Goal: Book appointment/travel/reservation

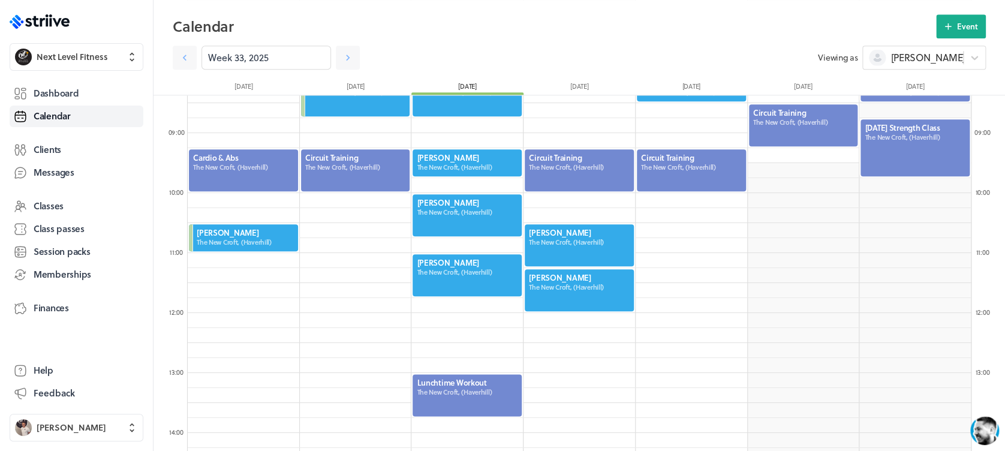
scroll to position [1438, 783]
click at [74, 92] on span "Dashboard" at bounding box center [56, 93] width 45 height 13
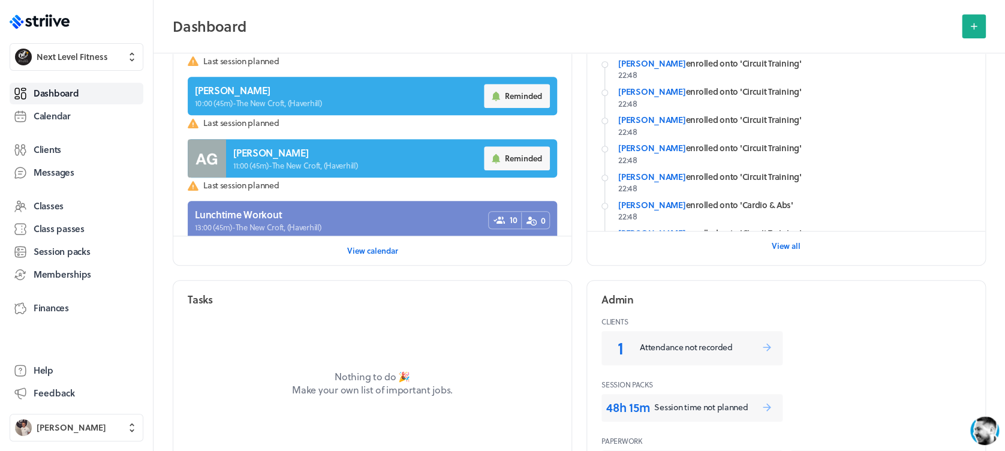
scroll to position [240, 0]
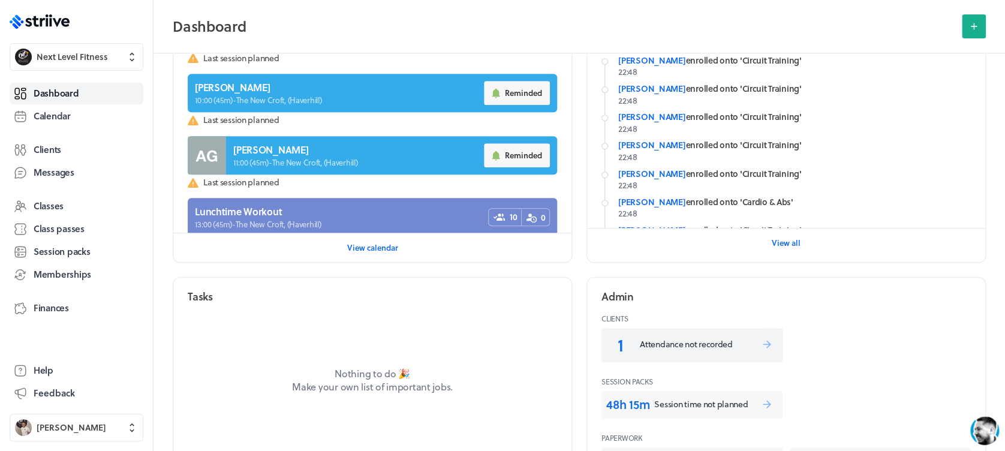
click at [685, 336] on link "1 Attendance not recorded" at bounding box center [691, 345] width 181 height 34
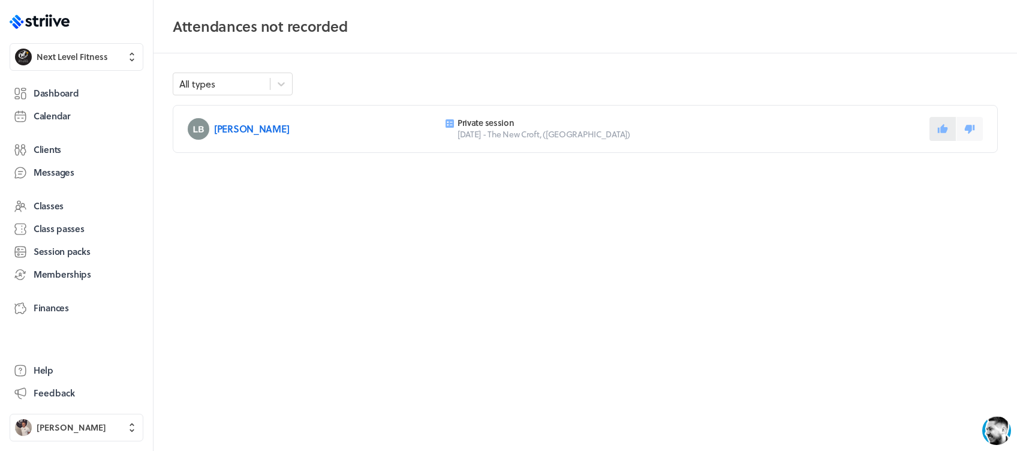
click at [935, 128] on button at bounding box center [942, 129] width 26 height 24
click at [79, 91] on link "Dashboard" at bounding box center [77, 94] width 134 height 22
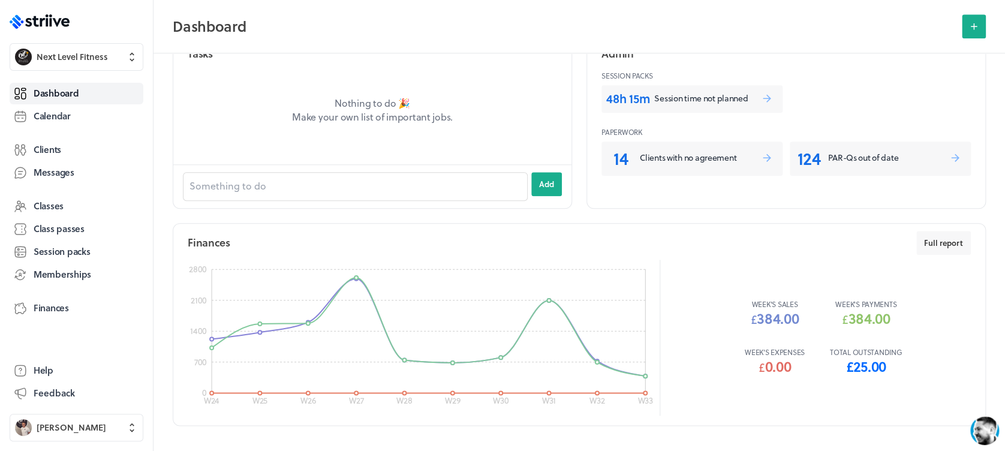
scroll to position [516, 0]
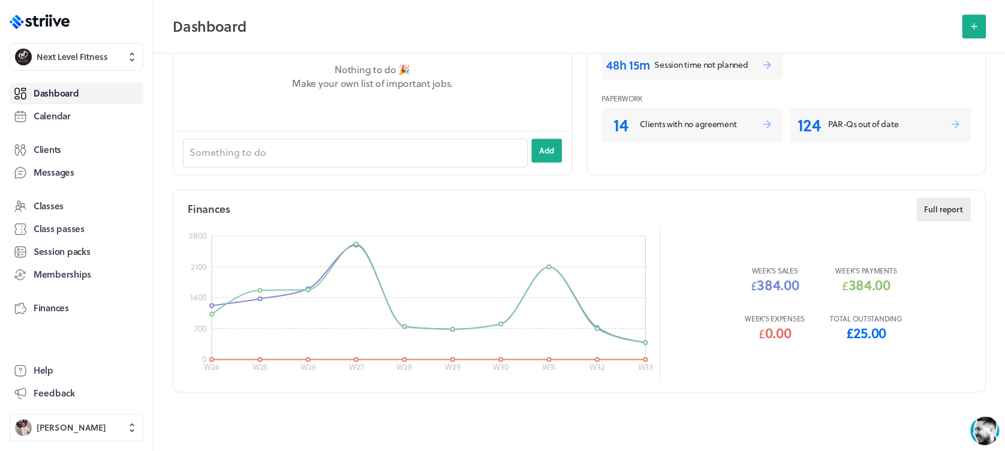
click at [927, 212] on span "Full report" at bounding box center [943, 209] width 39 height 11
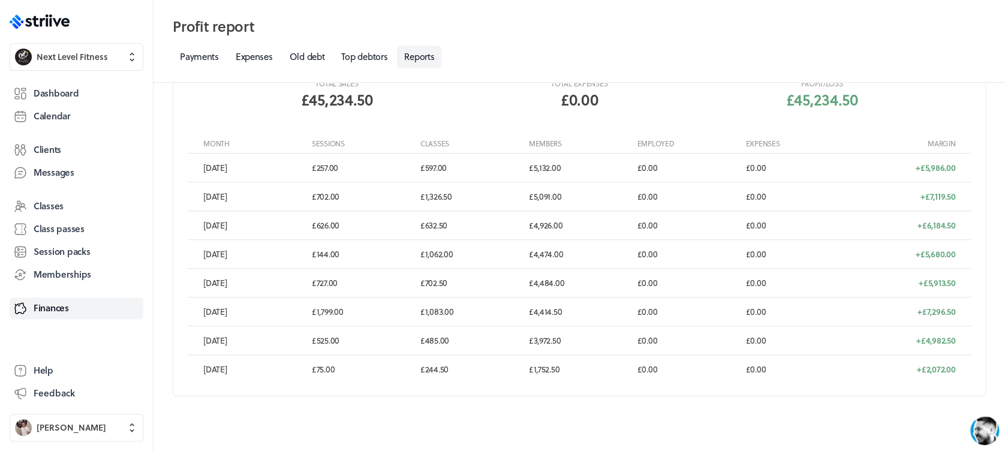
scroll to position [275, 0]
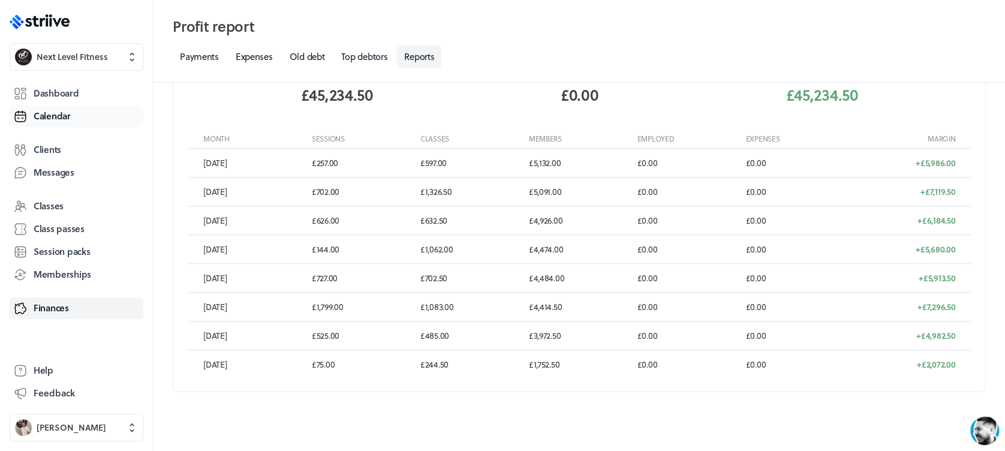
click at [70, 111] on span "Calendar" at bounding box center [52, 116] width 37 height 13
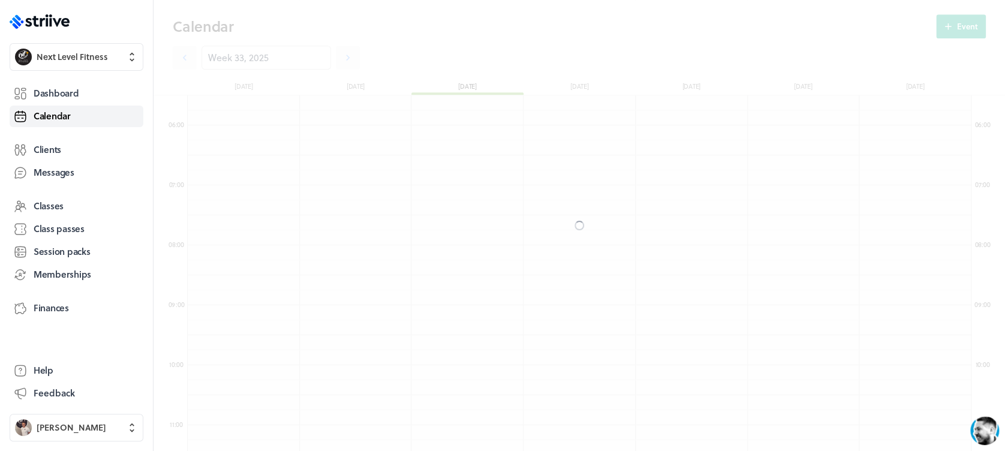
scroll to position [1438, 783]
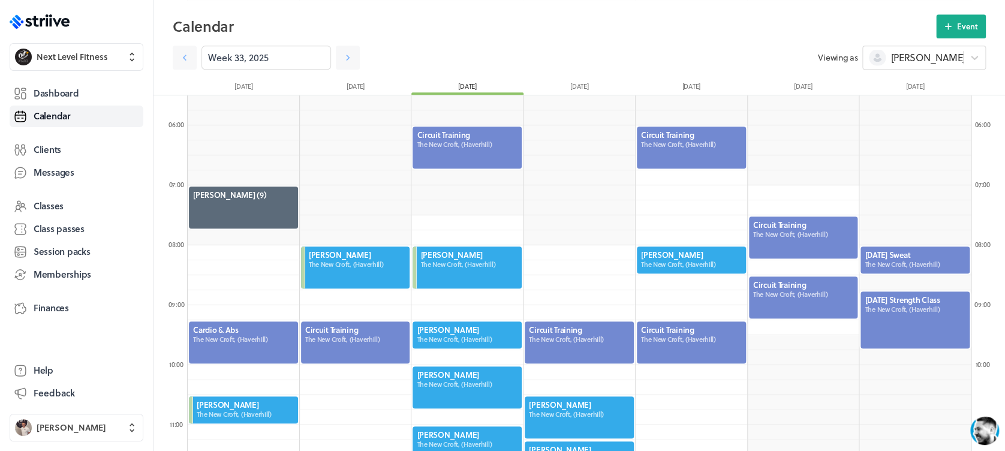
click at [459, 333] on div at bounding box center [466, 334] width 111 height 29
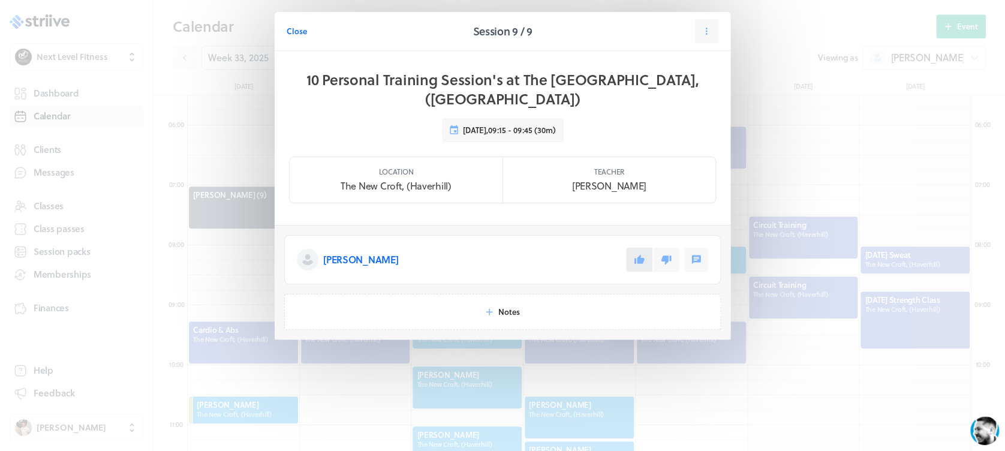
click at [641, 255] on icon at bounding box center [639, 259] width 10 height 9
click at [300, 34] on span "Close" at bounding box center [296, 31] width 20 height 11
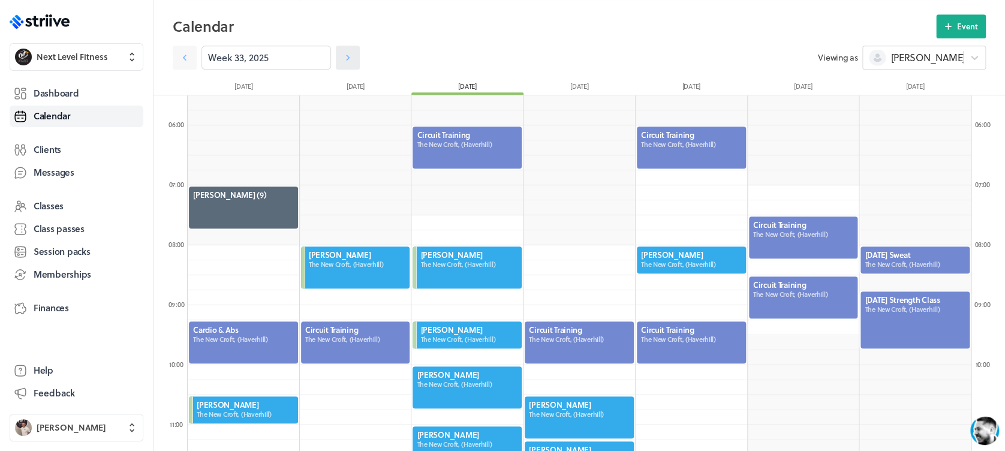
click at [344, 62] on link at bounding box center [348, 58] width 24 height 24
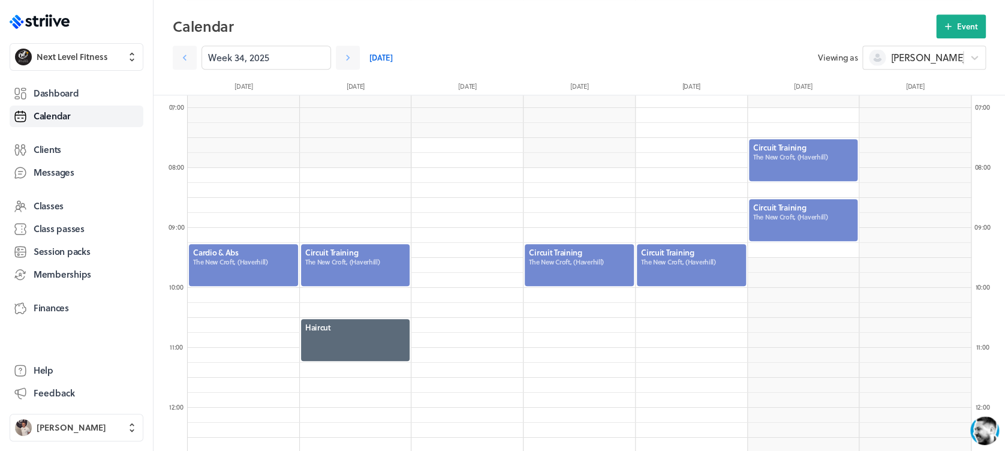
scroll to position [408, 0]
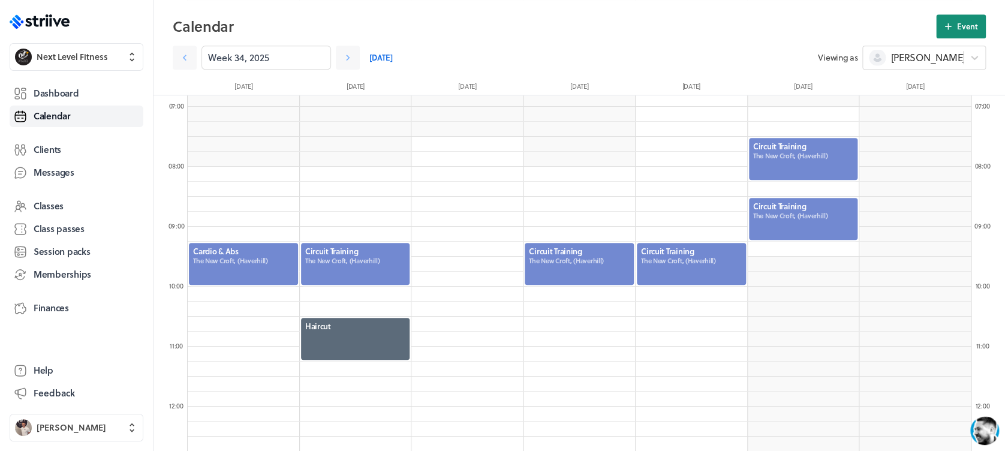
click at [957, 28] on span "Event" at bounding box center [967, 26] width 21 height 11
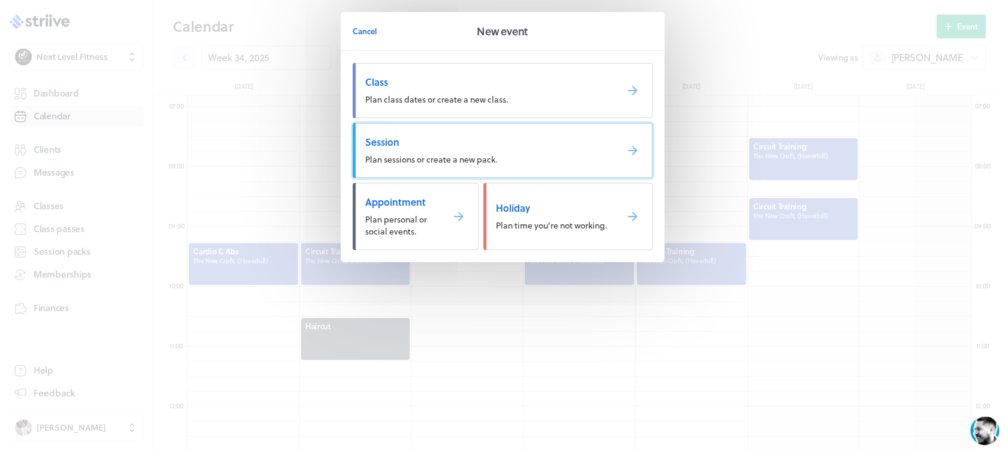
click at [530, 142] on span "Session" at bounding box center [486, 141] width 242 height 13
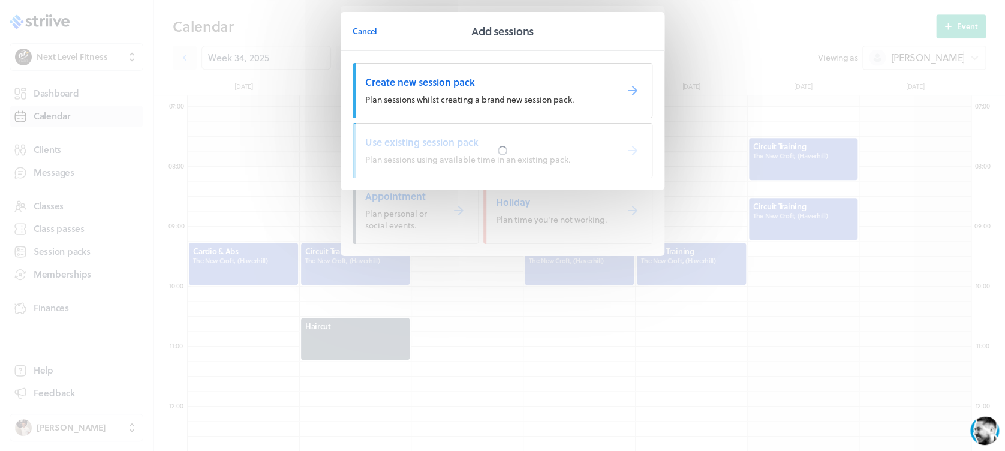
click at [530, 142] on div at bounding box center [502, 150] width 298 height 54
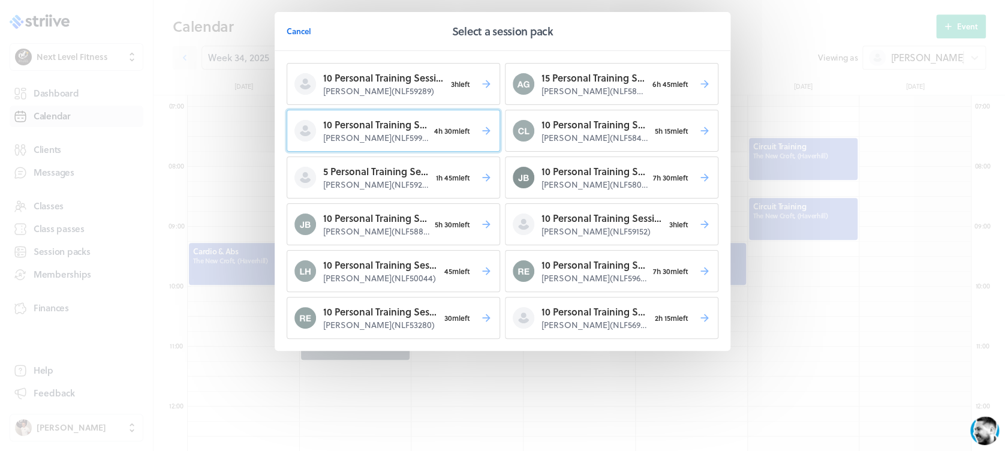
click at [470, 138] on span "4h 30m left" at bounding box center [452, 130] width 47 height 17
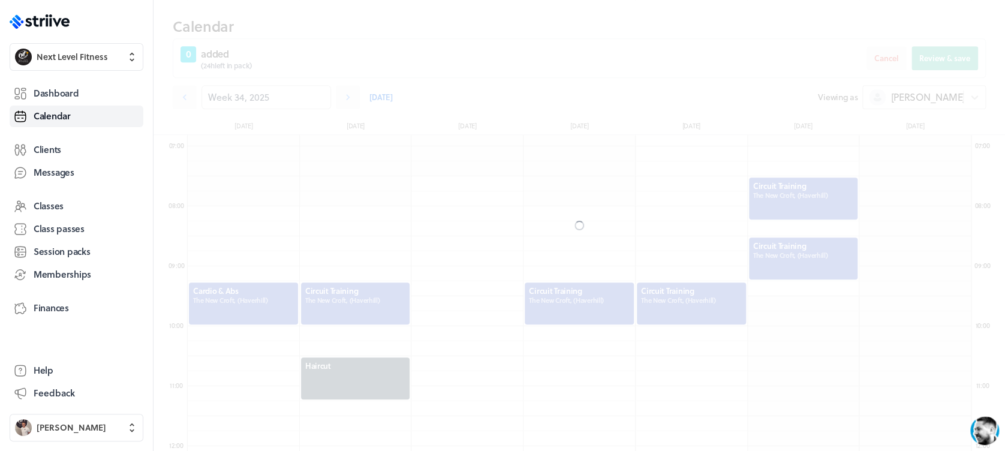
scroll to position [448, 0]
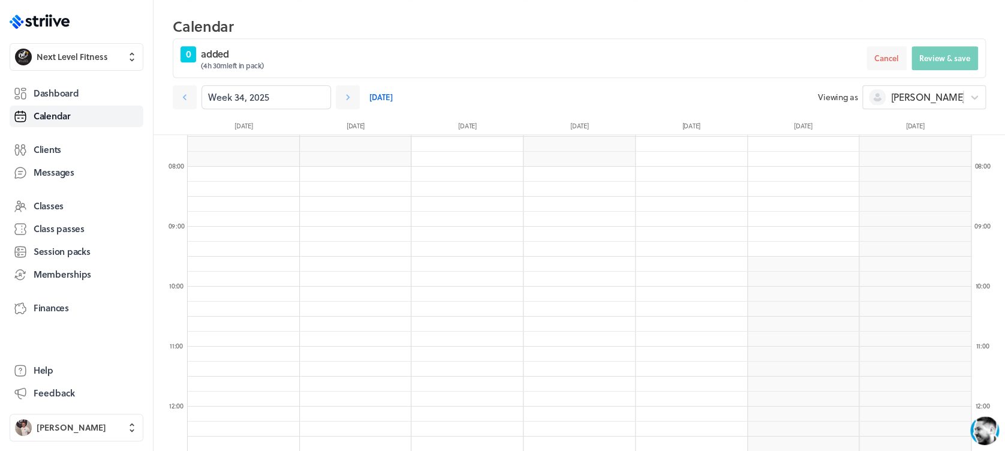
click at [0, 0] on span "08:00 - 45m" at bounding box center [0, 0] width 0 height 0
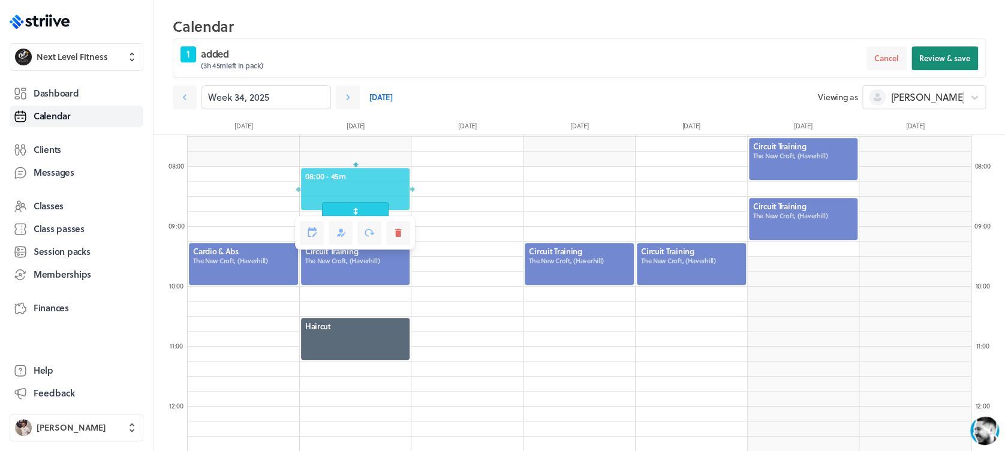
click at [930, 67] on button "Review & save" at bounding box center [944, 58] width 67 height 24
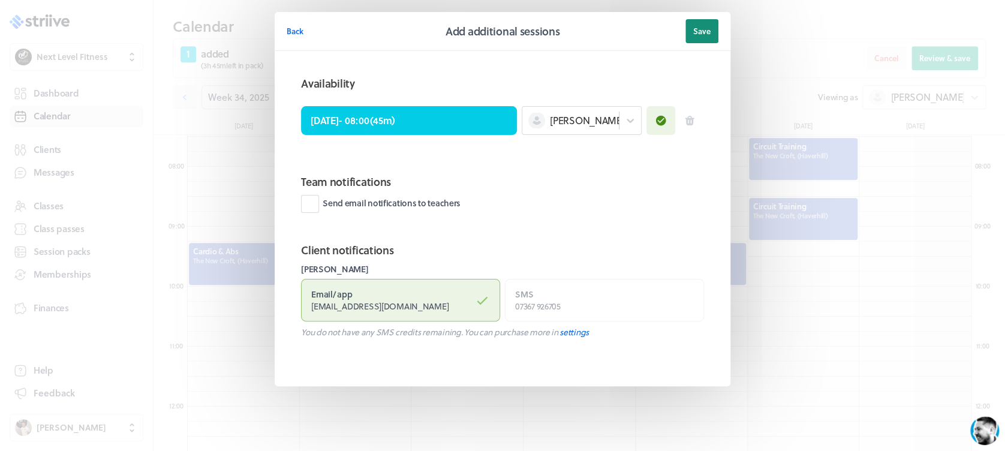
click at [701, 34] on span "Save" at bounding box center [701, 31] width 17 height 11
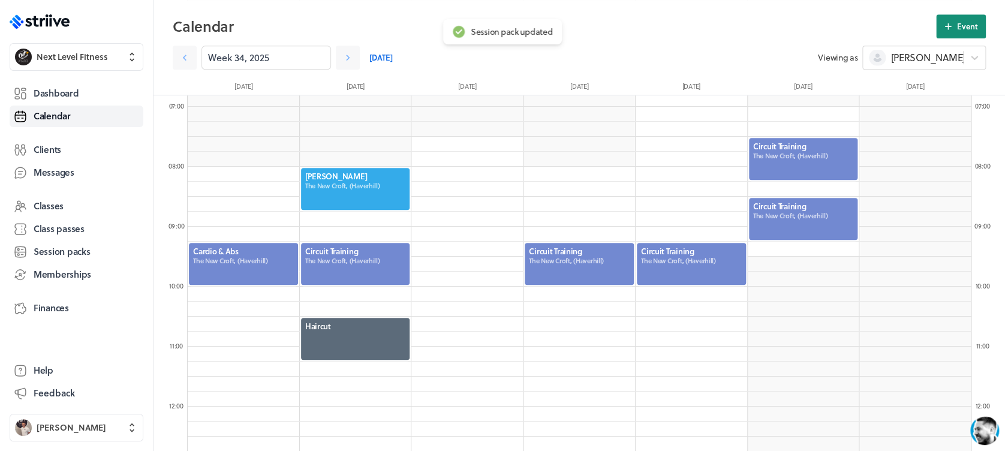
click at [967, 30] on span "Event" at bounding box center [967, 26] width 21 height 11
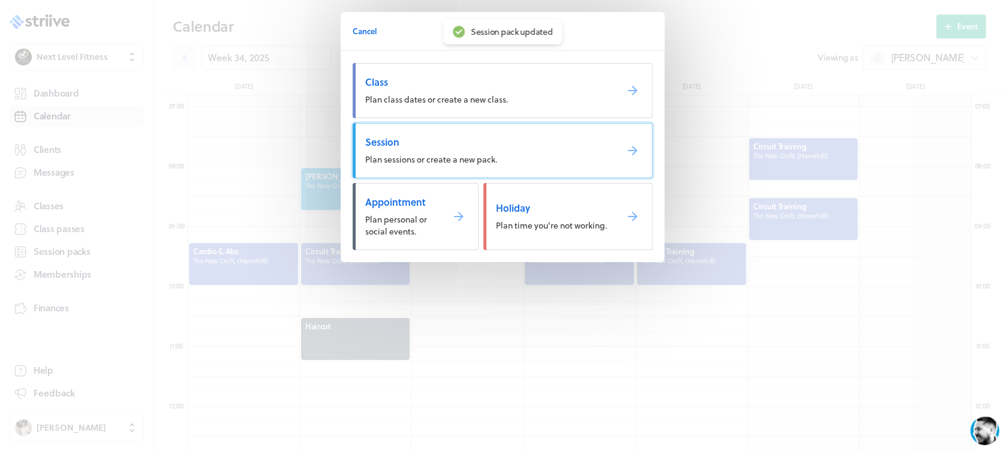
click at [523, 137] on span "Session" at bounding box center [486, 141] width 242 height 13
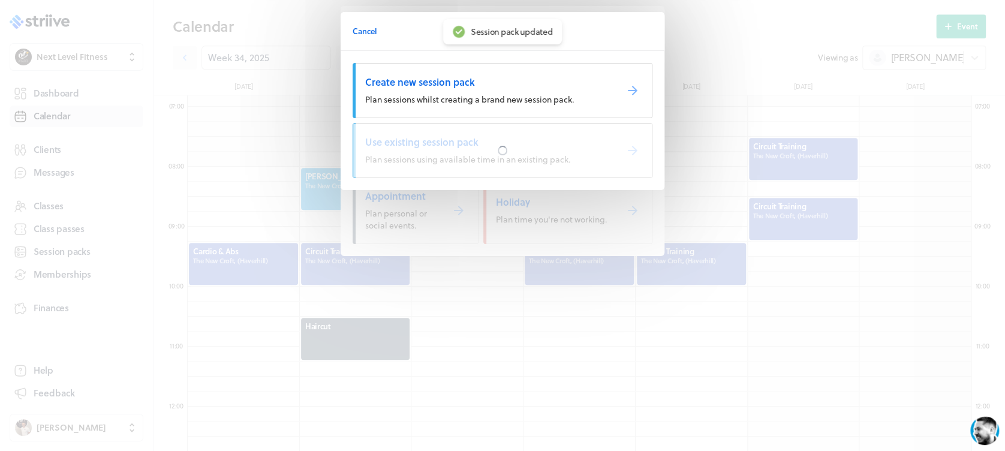
click at [523, 137] on div at bounding box center [502, 150] width 298 height 54
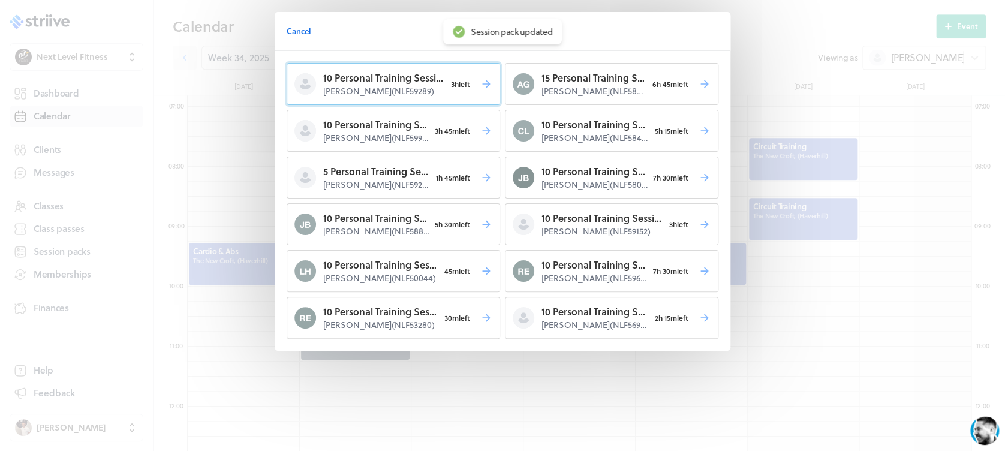
click at [458, 79] on span "3h left" at bounding box center [460, 84] width 30 height 17
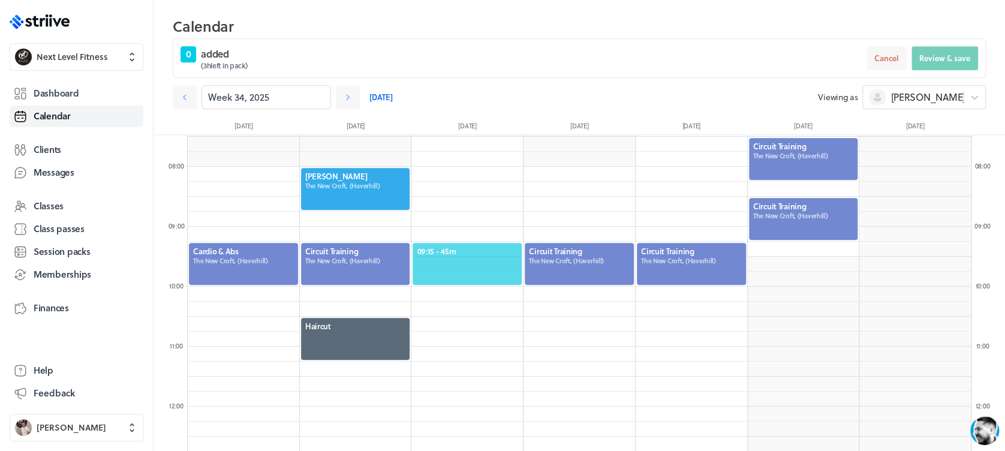
click at [466, 246] on span "09:15 - 45m" at bounding box center [467, 251] width 101 height 11
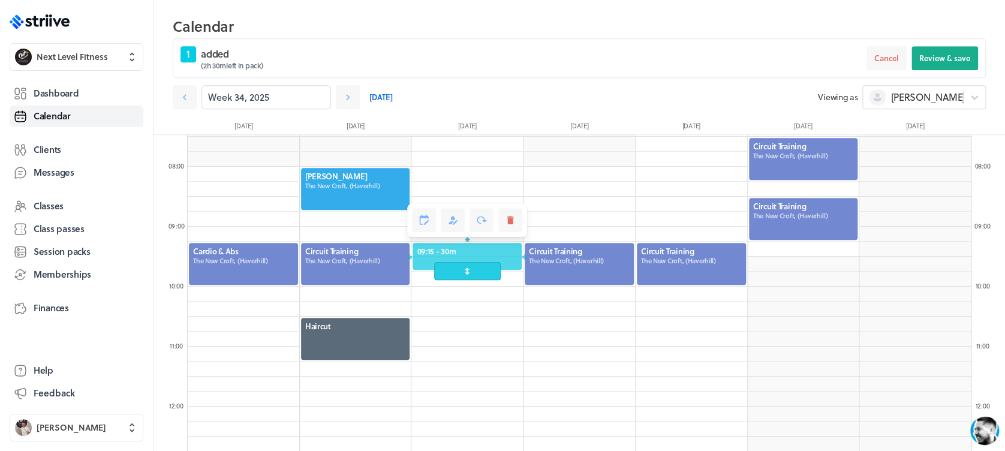
drag, startPoint x: 466, startPoint y: 286, endPoint x: 460, endPoint y: 273, distance: 14.2
click at [460, 273] on span at bounding box center [467, 271] width 67 height 18
click at [932, 61] on span "Review & save" at bounding box center [944, 58] width 51 height 11
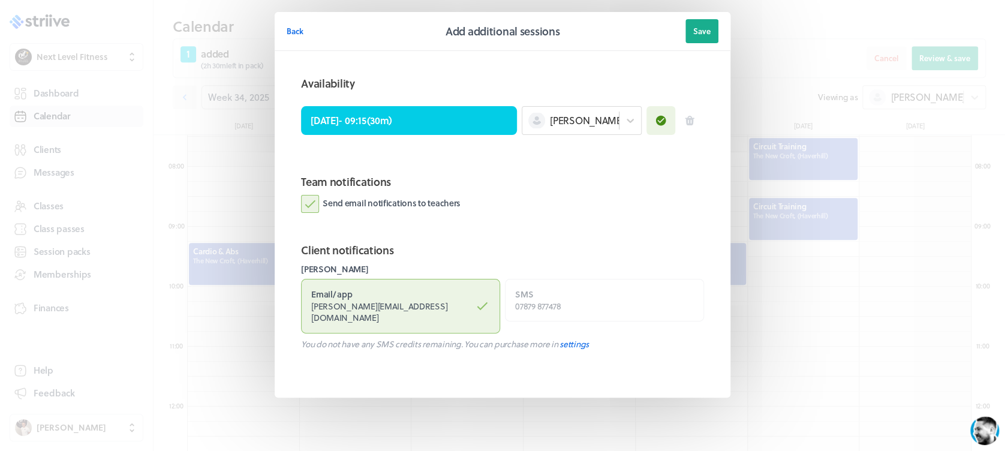
click at [307, 209] on label "Send email notifications to teachers" at bounding box center [380, 204] width 159 height 18
click at [0, 0] on input "Send email notifications to teachers" at bounding box center [0, 0] width 0 height 0
click at [697, 26] on span "Save" at bounding box center [701, 31] width 17 height 11
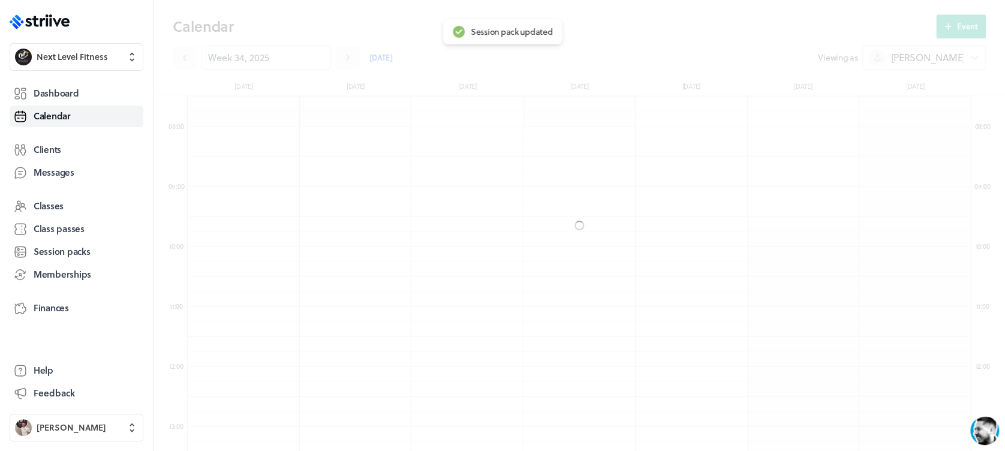
scroll to position [408, 0]
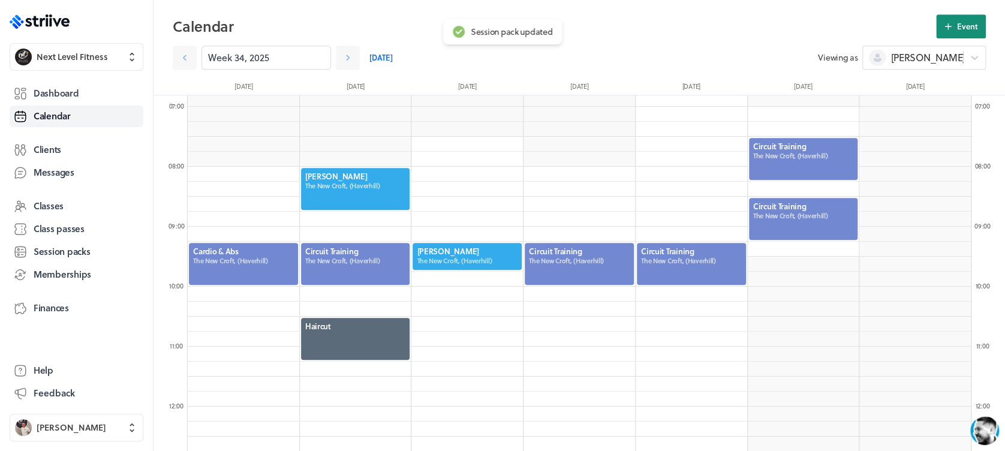
click at [963, 26] on span "Event" at bounding box center [967, 26] width 21 height 11
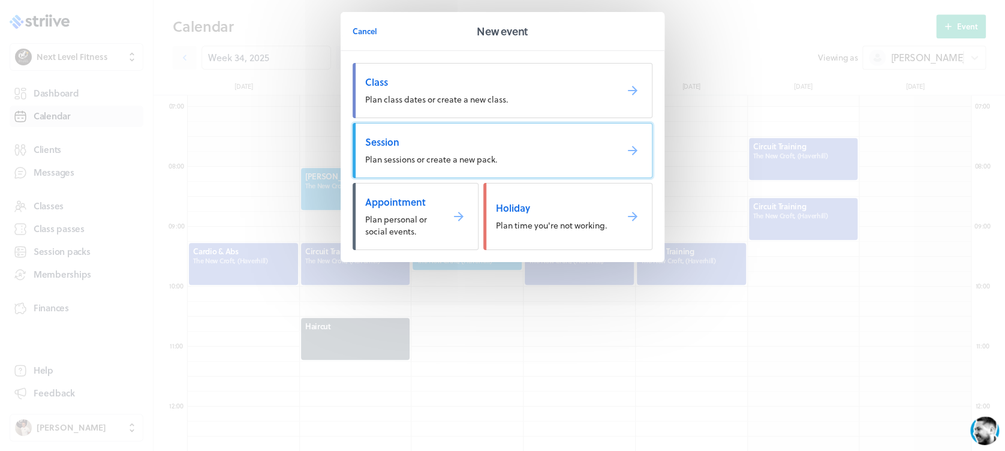
click at [435, 132] on link "Session Plan sessions or create a new pack." at bounding box center [502, 150] width 300 height 55
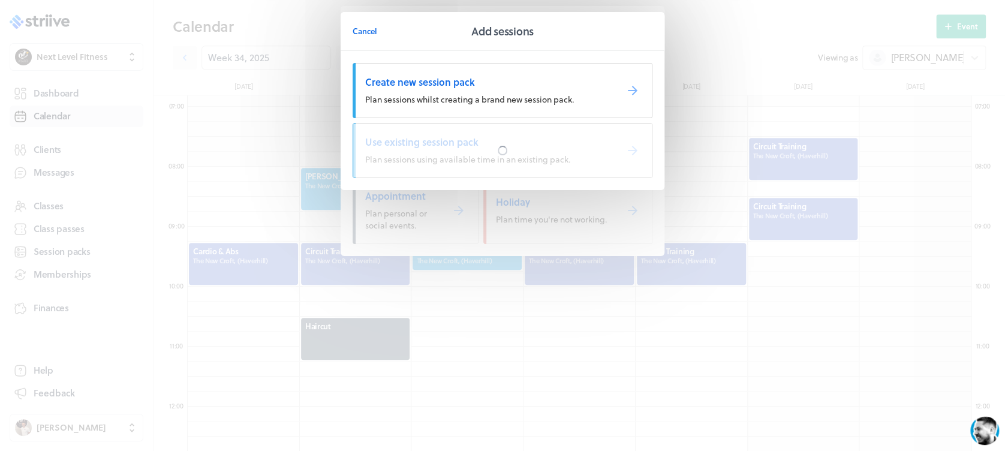
click at [435, 132] on div at bounding box center [502, 150] width 298 height 54
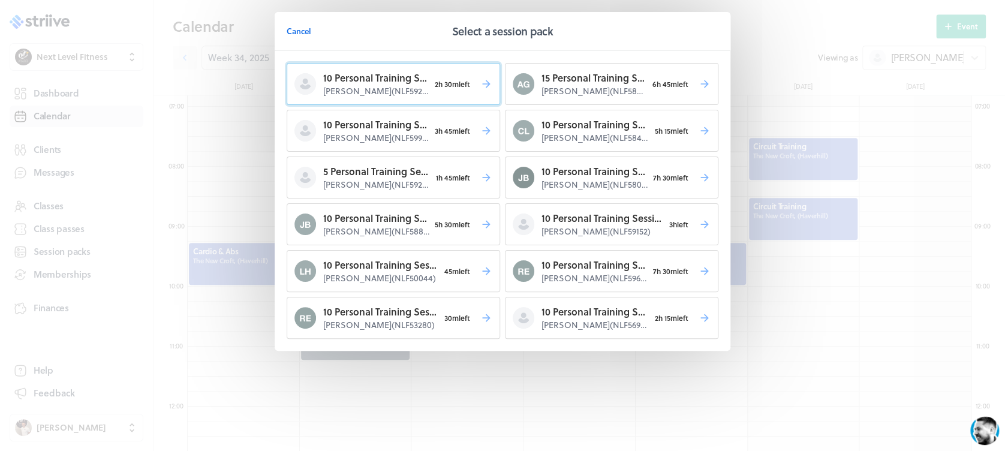
click at [394, 91] on p "[PERSON_NAME] ( NLF59289 )" at bounding box center [376, 91] width 106 height 12
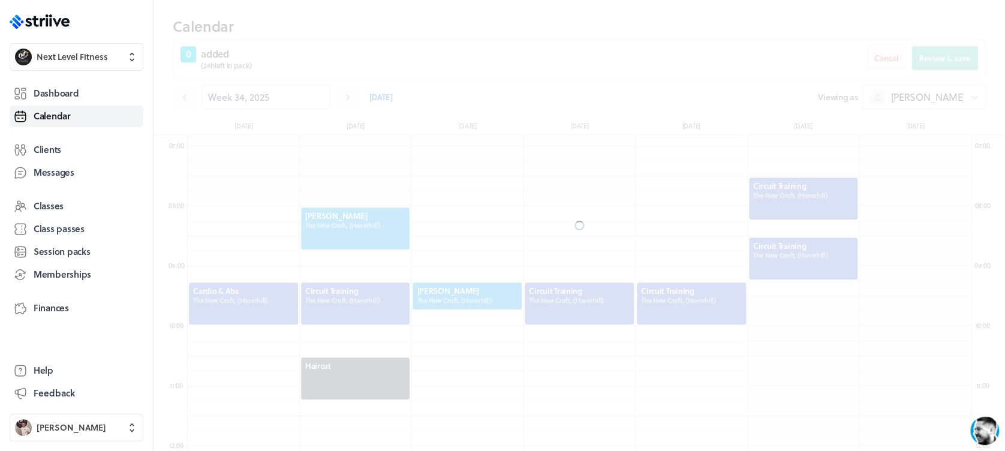
scroll to position [448, 0]
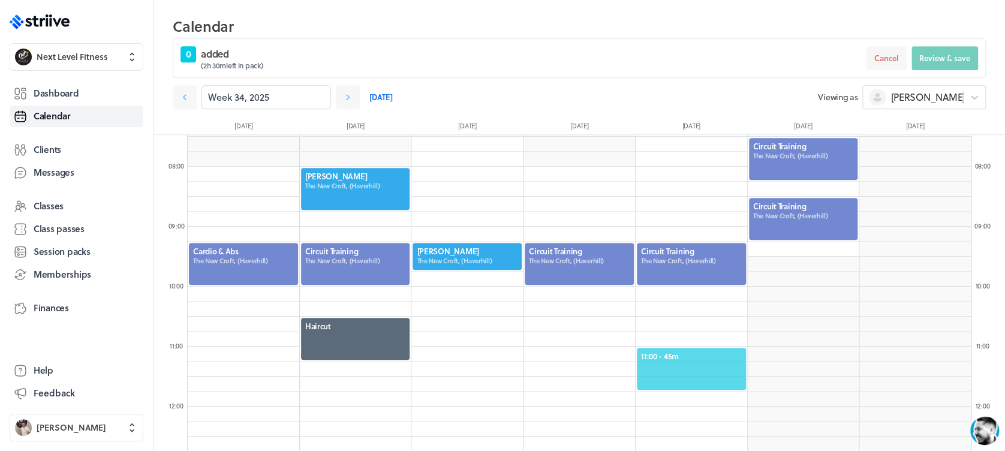
click at [704, 351] on span "11:00 - 45m" at bounding box center [691, 356] width 101 height 11
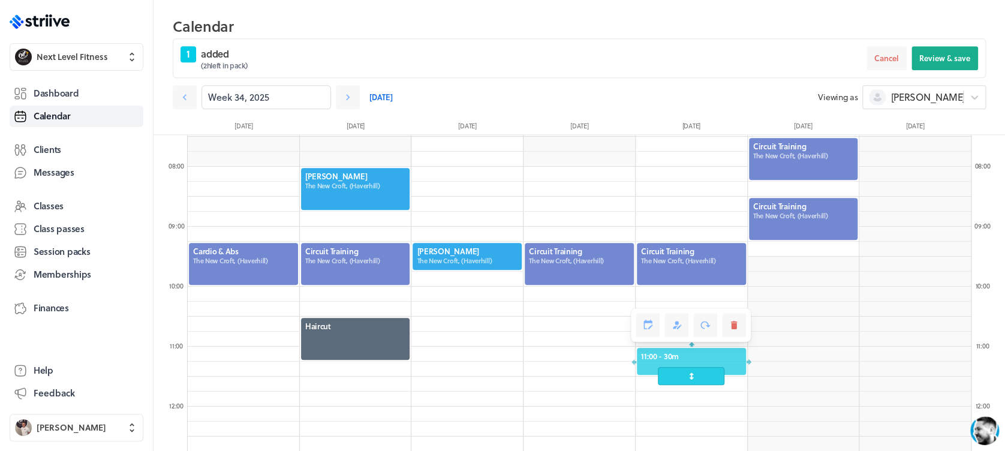
drag, startPoint x: 704, startPoint y: 393, endPoint x: 702, endPoint y: 376, distance: 16.9
click at [702, 376] on span at bounding box center [690, 376] width 67 height 18
click at [942, 65] on button "Review & save" at bounding box center [944, 58] width 67 height 24
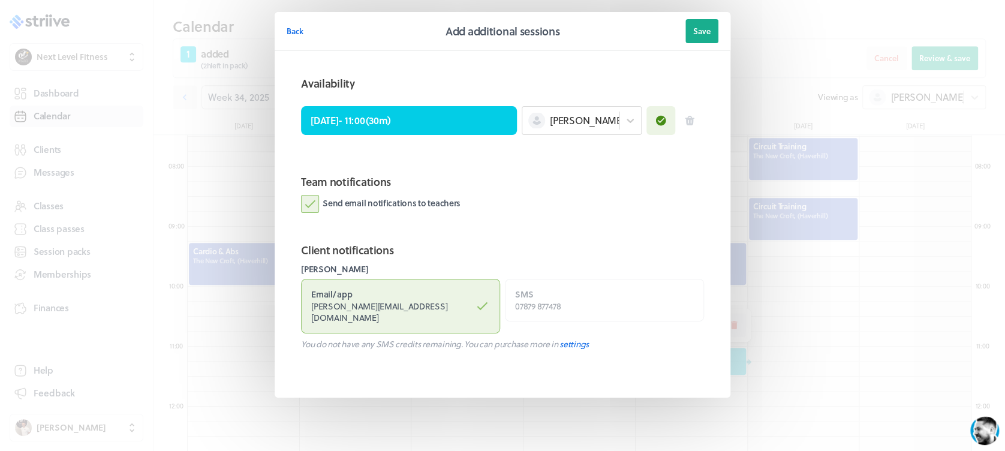
click at [308, 200] on label "Send email notifications to teachers" at bounding box center [380, 204] width 159 height 18
click at [0, 0] on input "Send email notifications to teachers" at bounding box center [0, 0] width 0 height 0
click at [705, 31] on span "Save" at bounding box center [701, 31] width 17 height 11
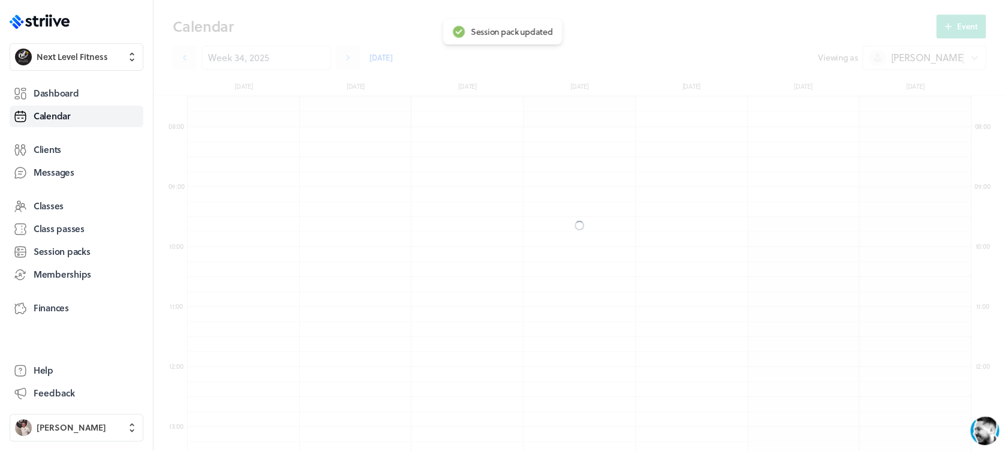
scroll to position [408, 0]
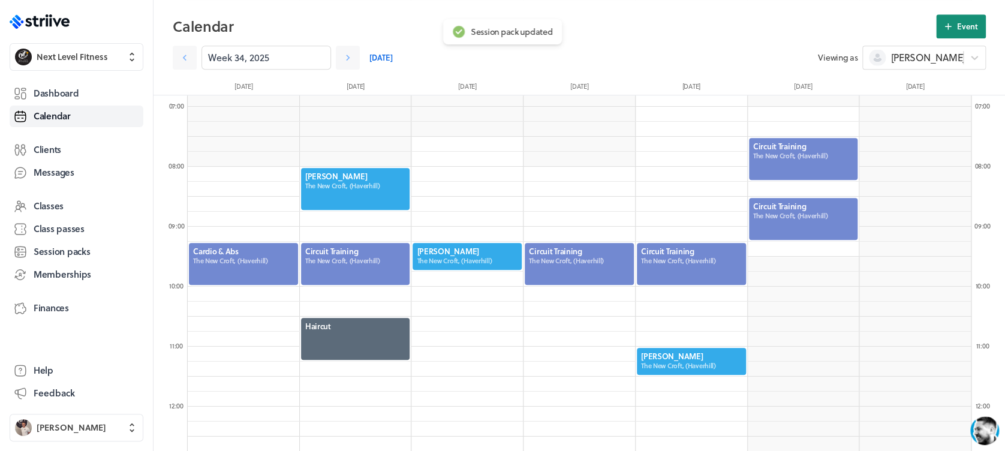
click at [963, 22] on span "Event" at bounding box center [967, 26] width 21 height 11
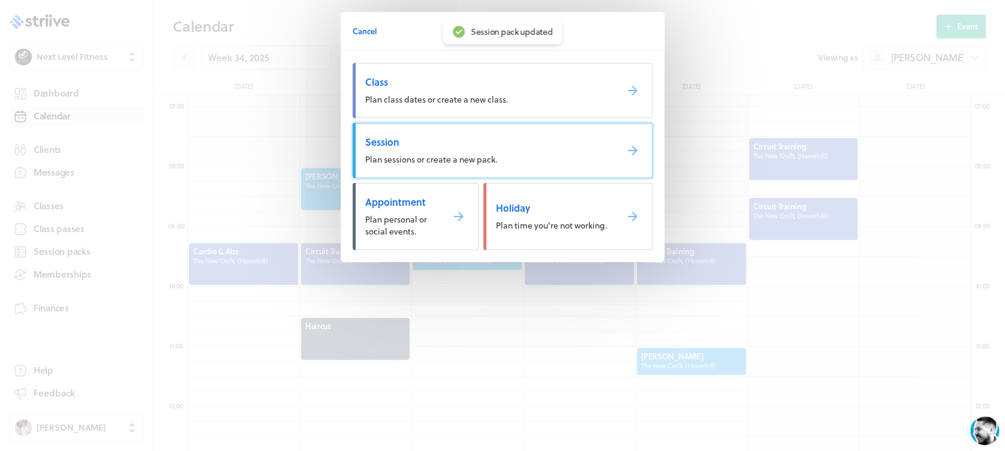
click at [450, 134] on link "Session Plan sessions or create a new pack." at bounding box center [502, 150] width 300 height 55
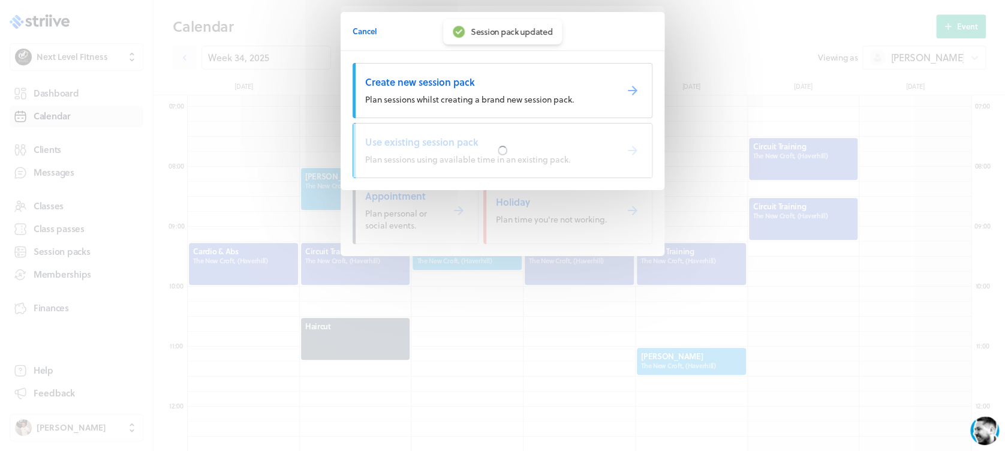
click at [450, 134] on div at bounding box center [502, 150] width 298 height 54
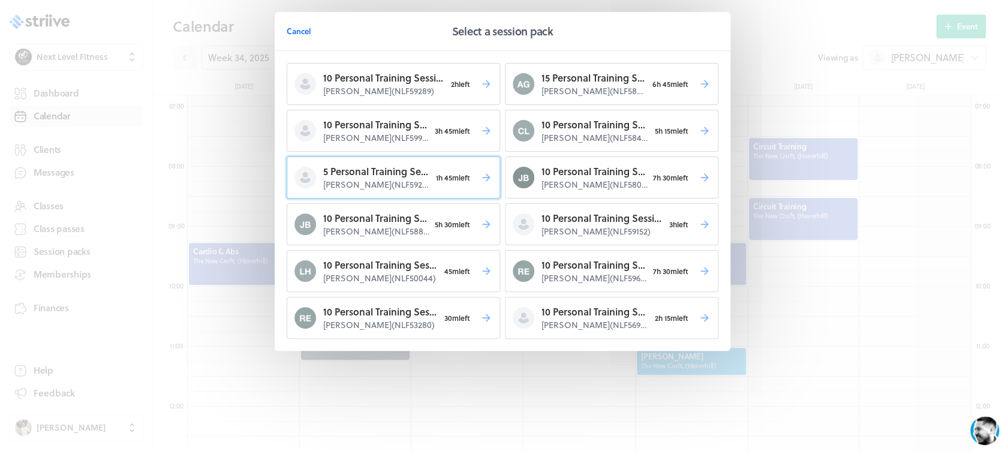
click at [426, 180] on p "[PERSON_NAME] ( NLF59299 )" at bounding box center [376, 185] width 107 height 12
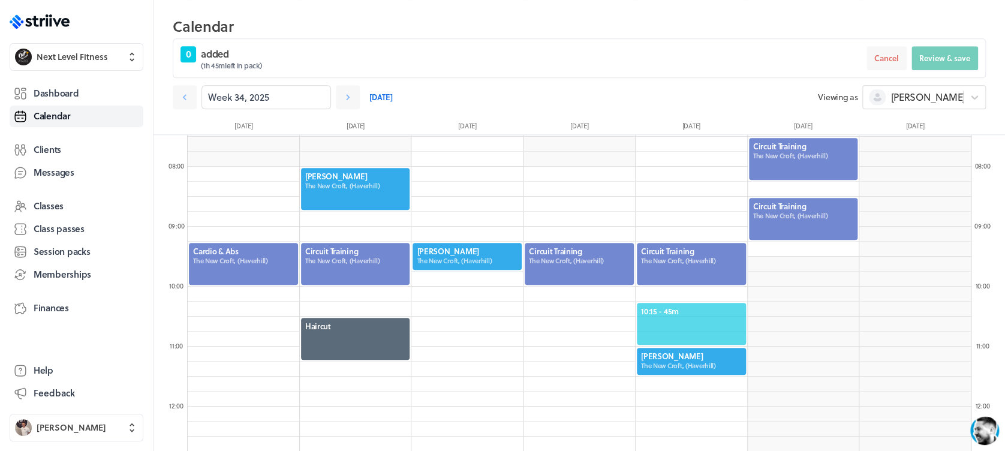
click at [683, 309] on span "10:15 - 45m" at bounding box center [691, 311] width 101 height 11
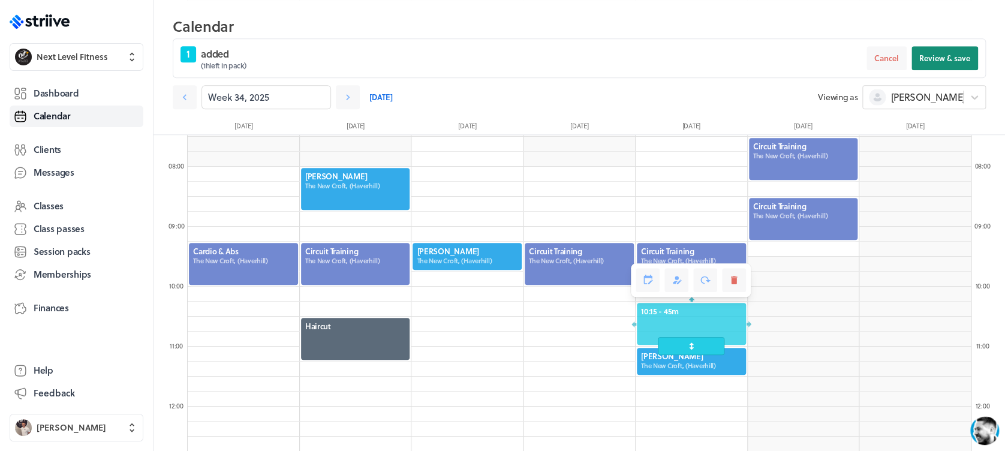
click at [930, 47] on button "Review & save" at bounding box center [944, 58] width 67 height 24
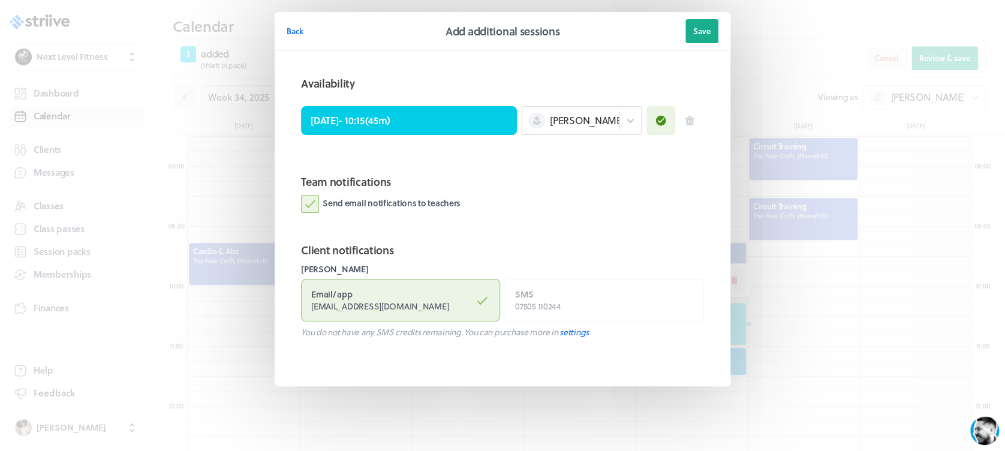
click at [319, 201] on label "Send email notifications to teachers" at bounding box center [380, 204] width 159 height 18
click at [0, 0] on input "Send email notifications to teachers" at bounding box center [0, 0] width 0 height 0
click at [693, 38] on button "Save" at bounding box center [701, 31] width 33 height 24
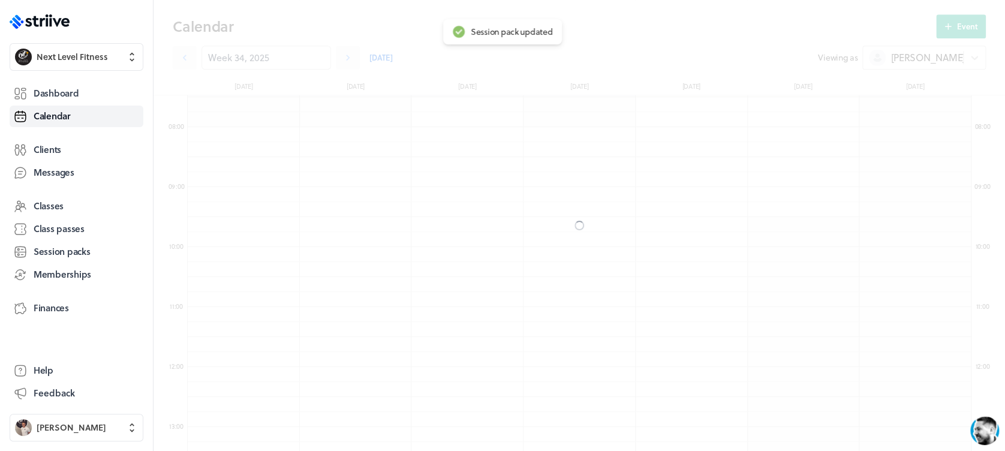
scroll to position [408, 0]
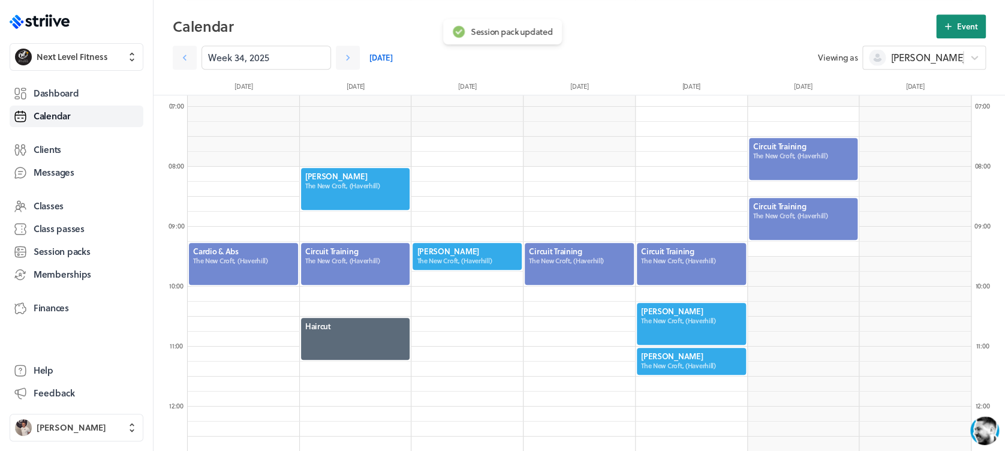
click at [958, 35] on button "Event" at bounding box center [961, 26] width 50 height 24
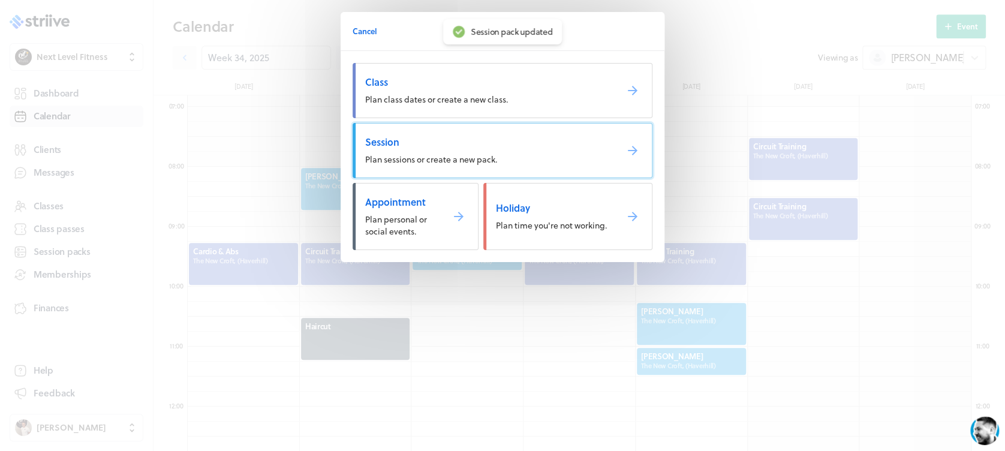
click at [469, 153] on span "Plan sessions or create a new pack." at bounding box center [431, 159] width 132 height 13
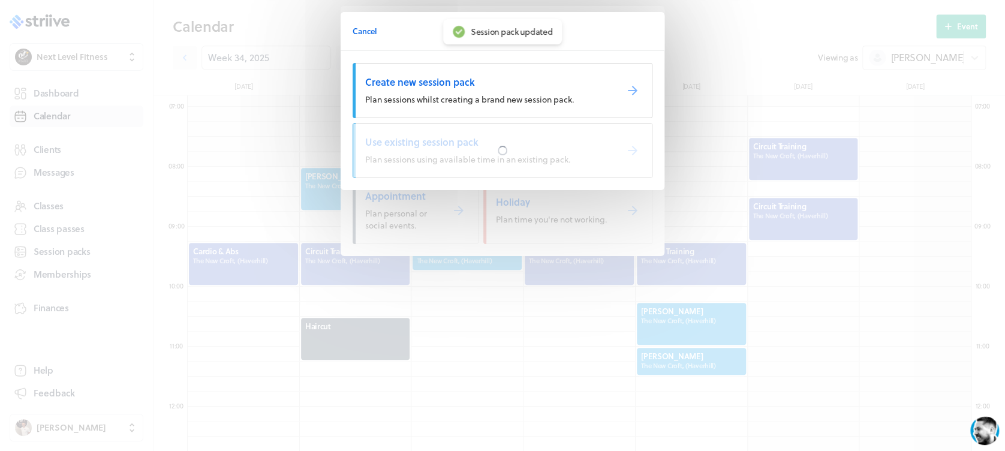
click at [469, 153] on div at bounding box center [502, 150] width 298 height 54
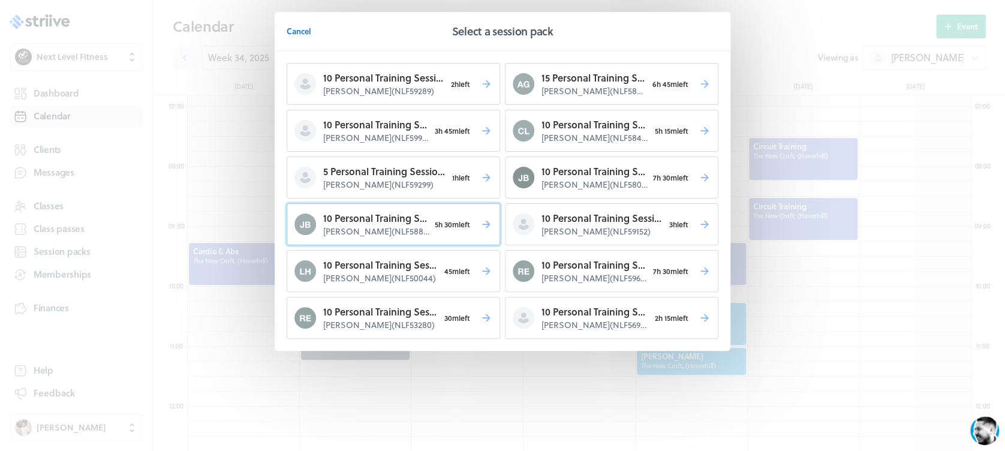
click at [448, 225] on span "5h 30m left" at bounding box center [452, 224] width 46 height 17
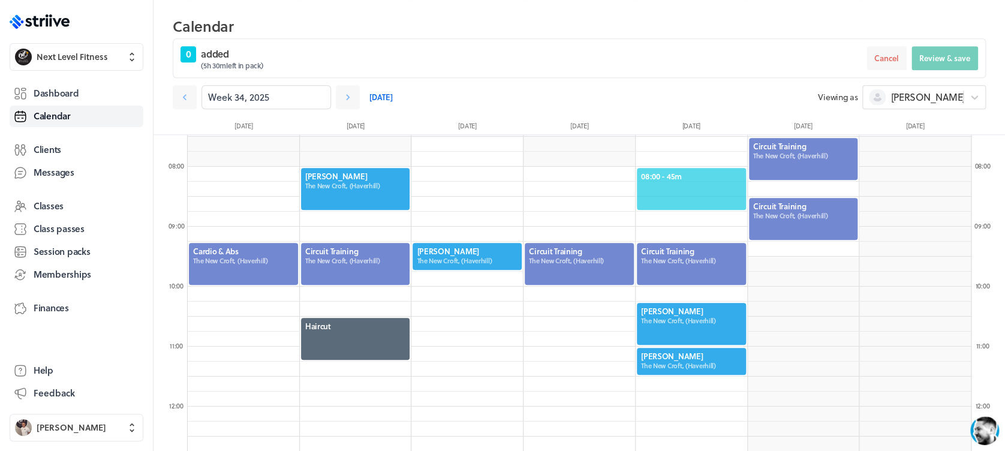
click at [693, 177] on span "08:00 - 45m" at bounding box center [691, 176] width 101 height 11
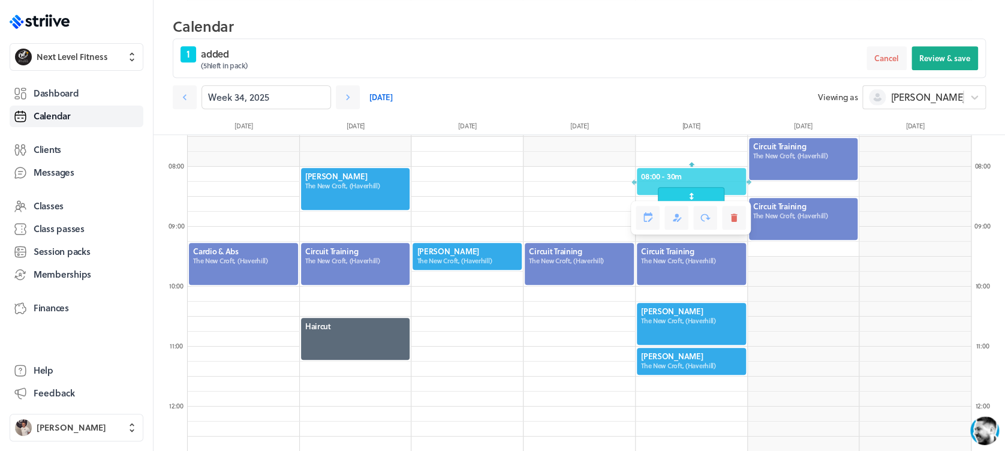
click at [690, 199] on span at bounding box center [690, 196] width 67 height 18
click at [931, 52] on button "Review & save" at bounding box center [944, 58] width 67 height 24
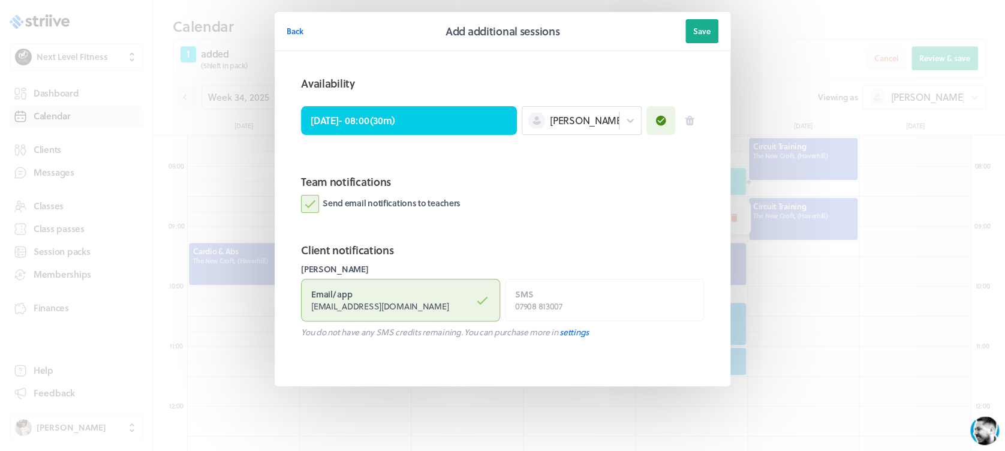
click at [312, 200] on label "Send email notifications to teachers" at bounding box center [380, 204] width 159 height 18
click at [0, 0] on input "Send email notifications to teachers" at bounding box center [0, 0] width 0 height 0
click at [694, 41] on button "Save" at bounding box center [701, 31] width 33 height 24
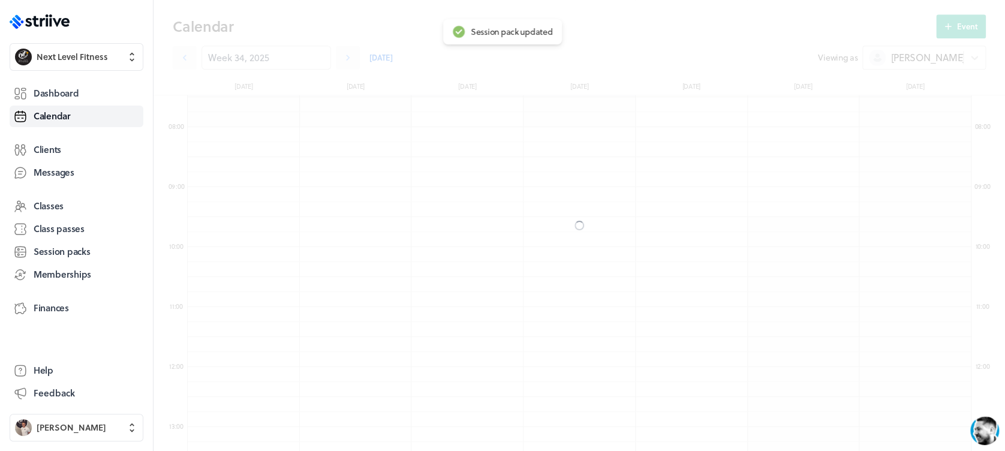
scroll to position [408, 0]
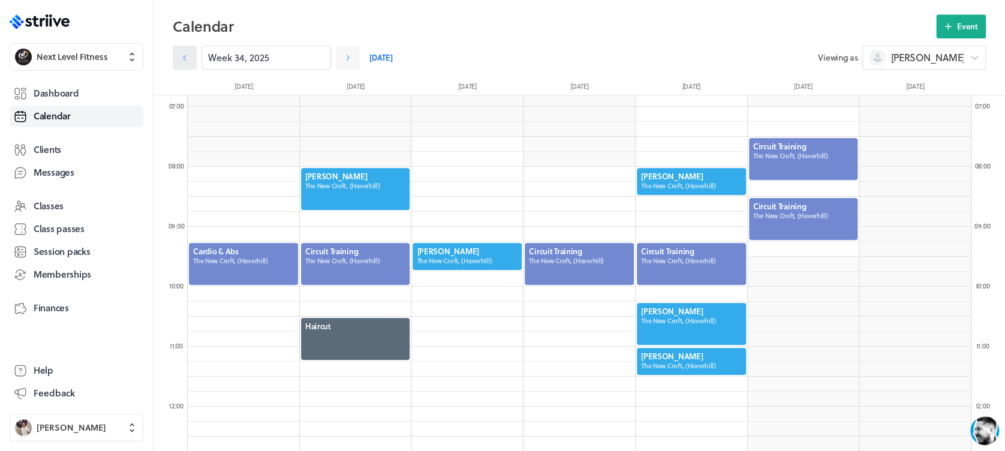
click at [177, 53] on link at bounding box center [185, 58] width 24 height 24
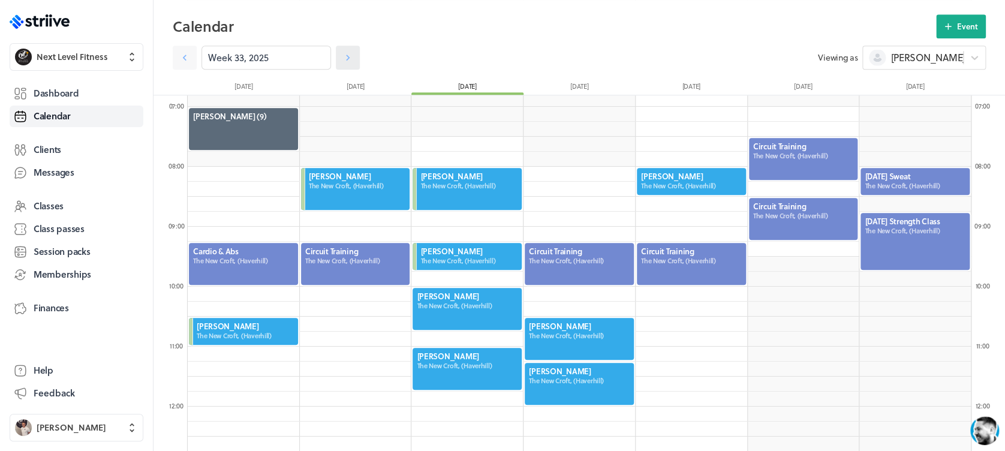
click at [342, 58] on icon at bounding box center [348, 58] width 12 height 12
